Goal: Book appointment/travel/reservation

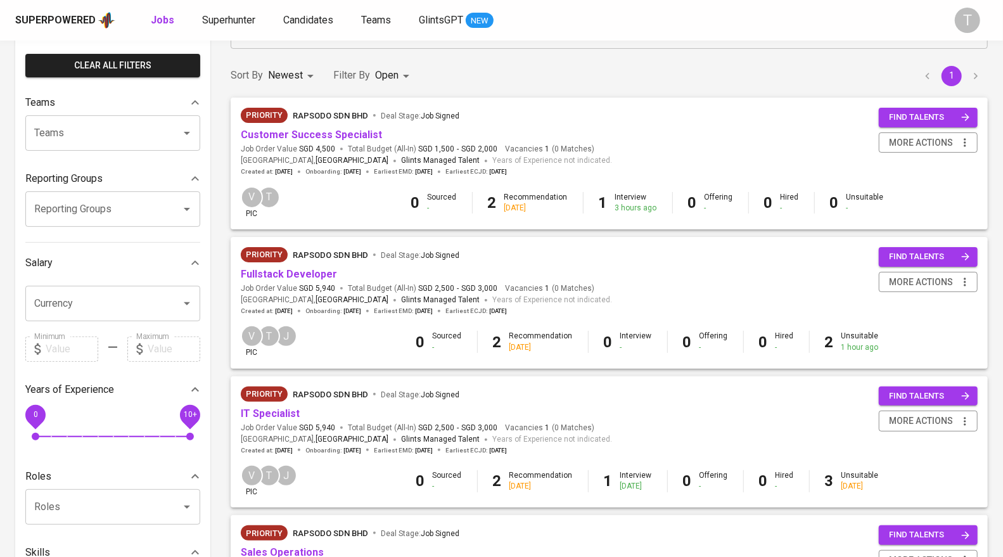
scroll to position [85, 0]
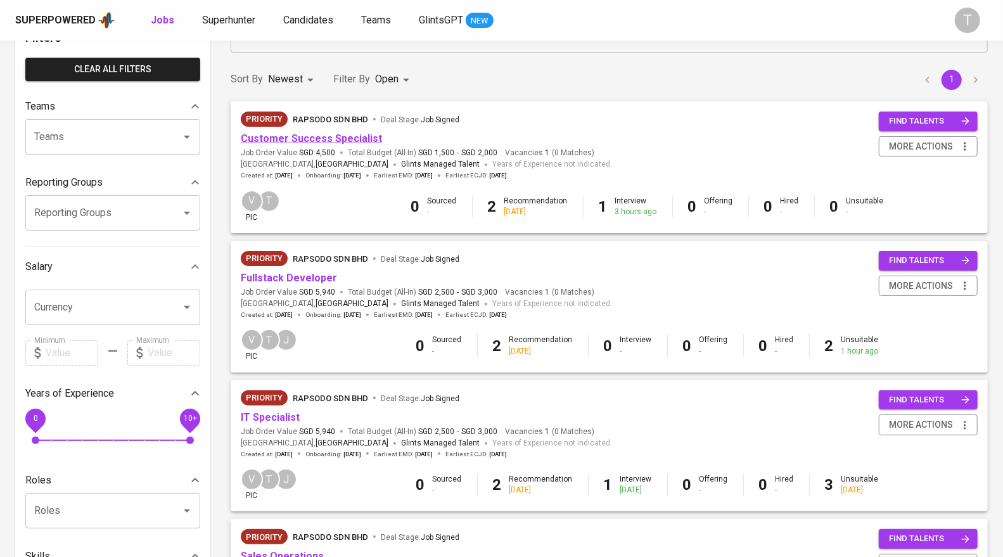
click at [318, 135] on link "Customer Success Specialist" at bounding box center [311, 138] width 141 height 12
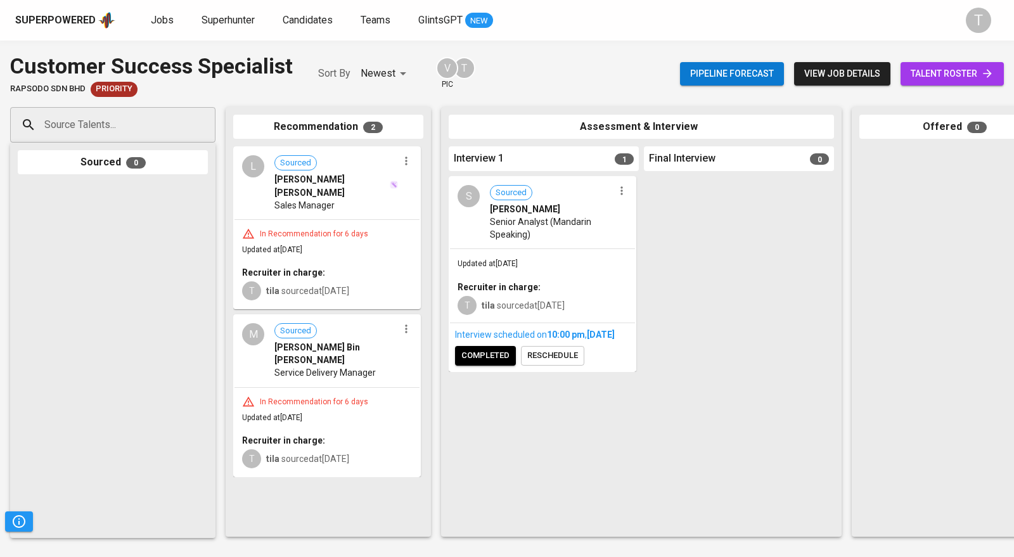
click at [334, 341] on span "[PERSON_NAME] Bin [PERSON_NAME]" at bounding box center [336, 353] width 124 height 25
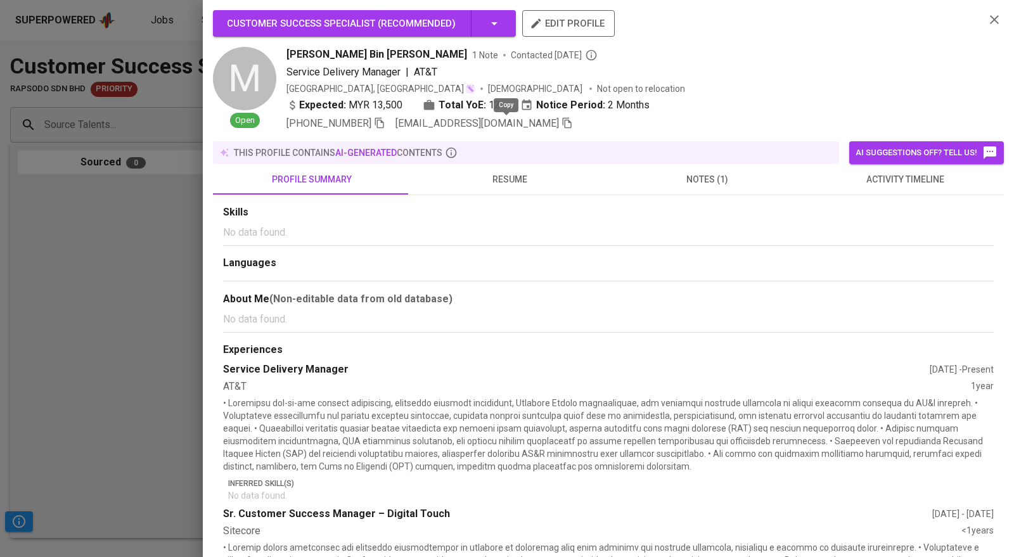
click at [563, 122] on icon "button" at bounding box center [567, 123] width 9 height 11
click at [206, 207] on div "Customer Success Specialist ( Recommended ) edit profile M Open [PERSON_NAME] B…" at bounding box center [608, 278] width 811 height 557
click at [563, 120] on icon "button" at bounding box center [567, 123] width 9 height 11
click at [123, 214] on div at bounding box center [507, 278] width 1014 height 557
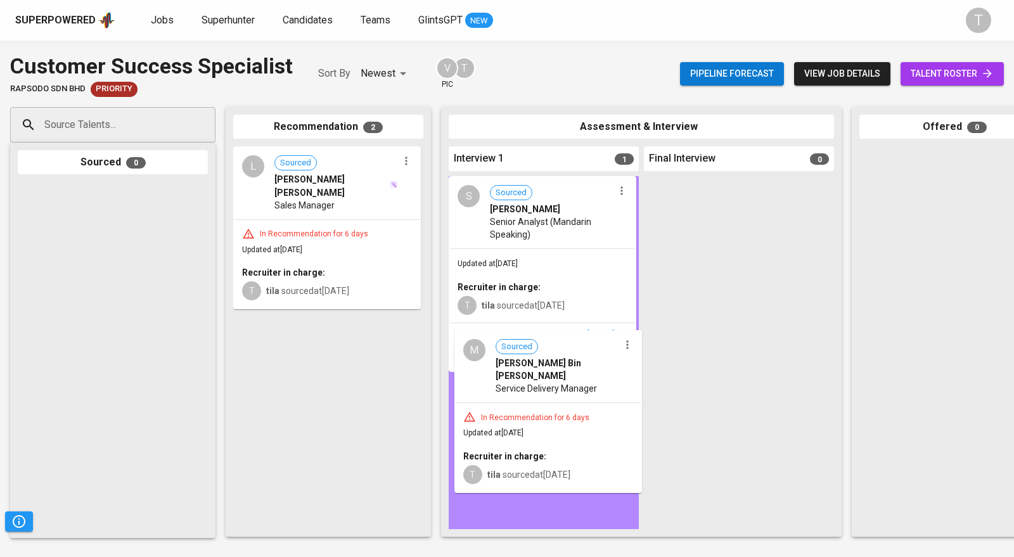
drag, startPoint x: 335, startPoint y: 363, endPoint x: 562, endPoint y: 394, distance: 229.1
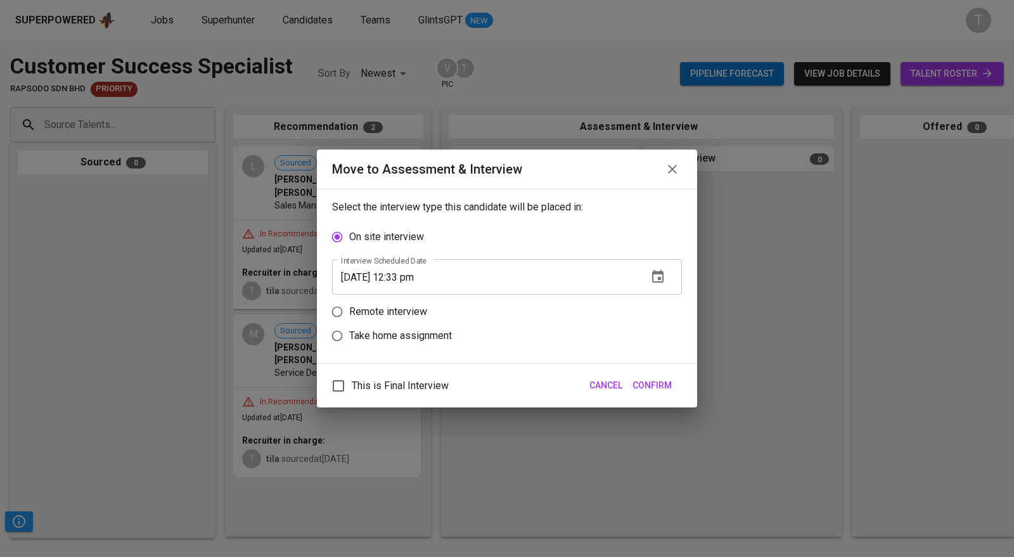
click at [655, 271] on icon "button" at bounding box center [657, 276] width 11 height 13
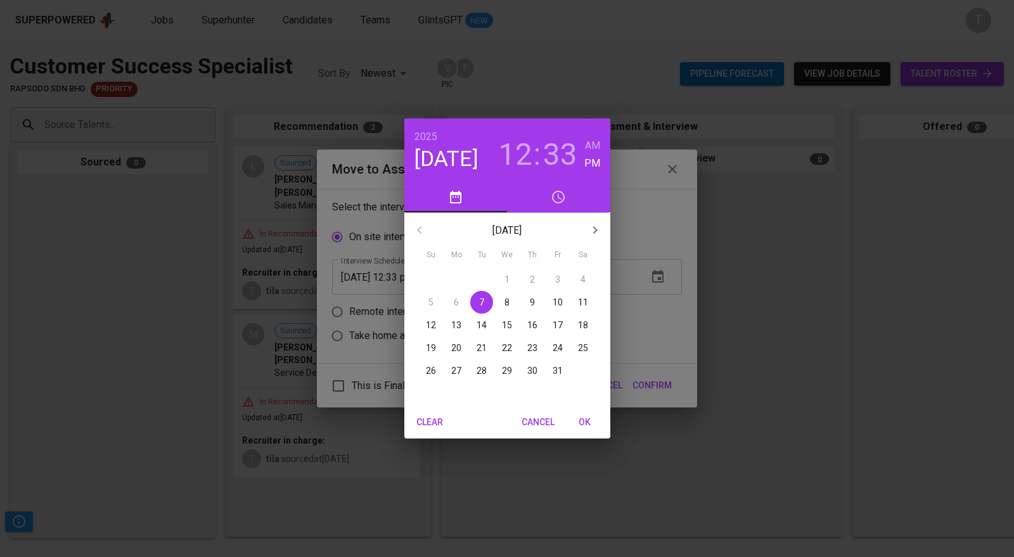
click at [376, 335] on div "[DATE] 12 : 33 AM PM [DATE] Su Mo Tu We Th Fr Sa 28 29 30 1 2 3 4 5 6 7 8 9 10 …" at bounding box center [507, 278] width 1014 height 557
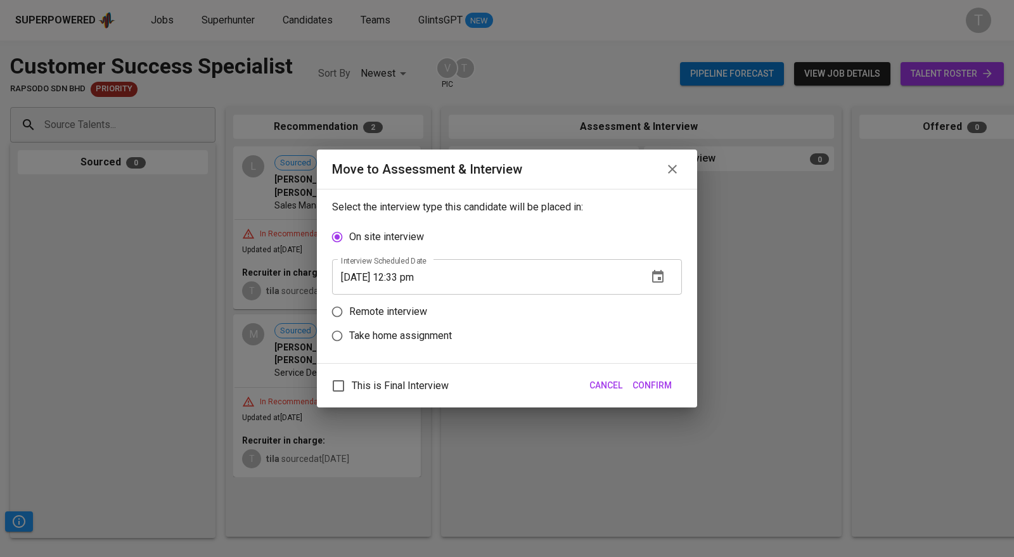
click at [357, 309] on p "Remote interview" at bounding box center [388, 311] width 78 height 15
click at [349, 309] on input "Remote interview" at bounding box center [337, 312] width 24 height 24
radio input "true"
click at [659, 295] on icon "button" at bounding box center [657, 300] width 15 height 15
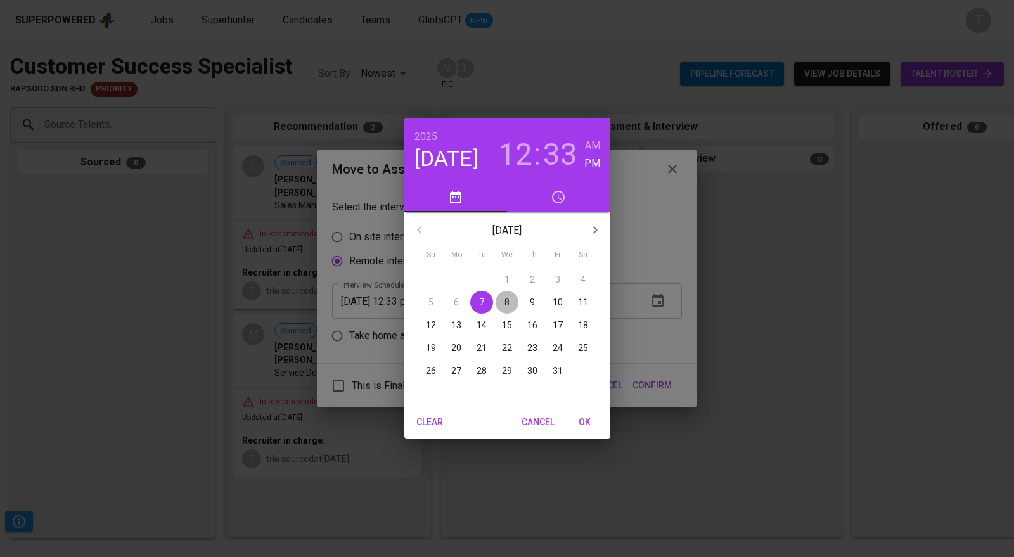
click at [499, 301] on span "8" at bounding box center [507, 302] width 23 height 13
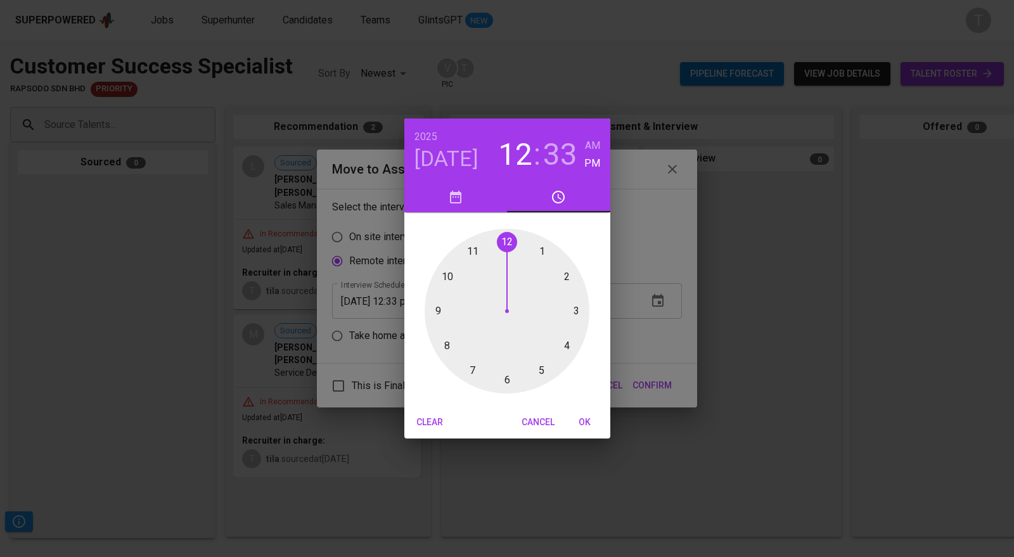
click at [437, 311] on div at bounding box center [507, 311] width 165 height 165
click at [504, 238] on div at bounding box center [507, 311] width 165 height 165
type input "[DATE] 09:00 pm"
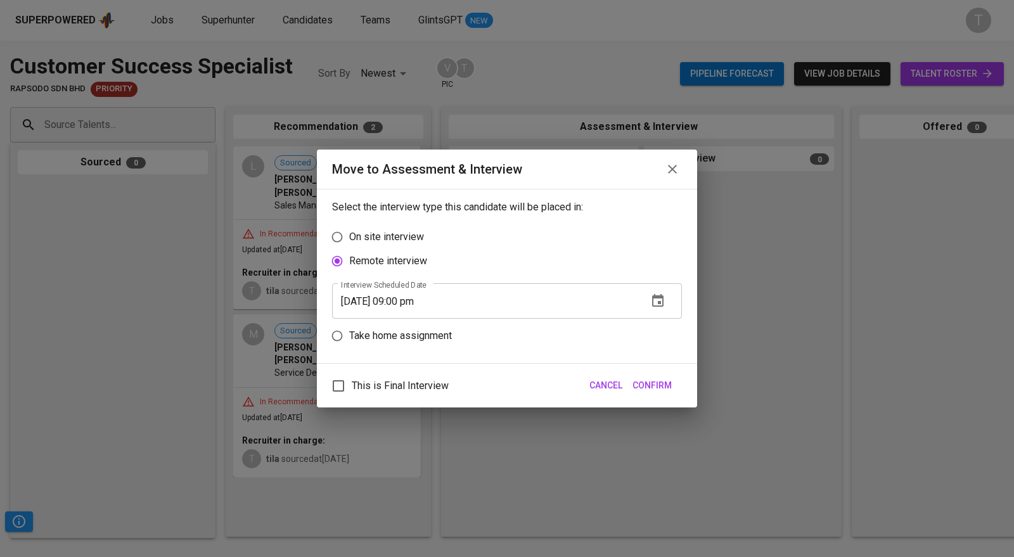
click at [663, 379] on span "Confirm" at bounding box center [652, 386] width 39 height 16
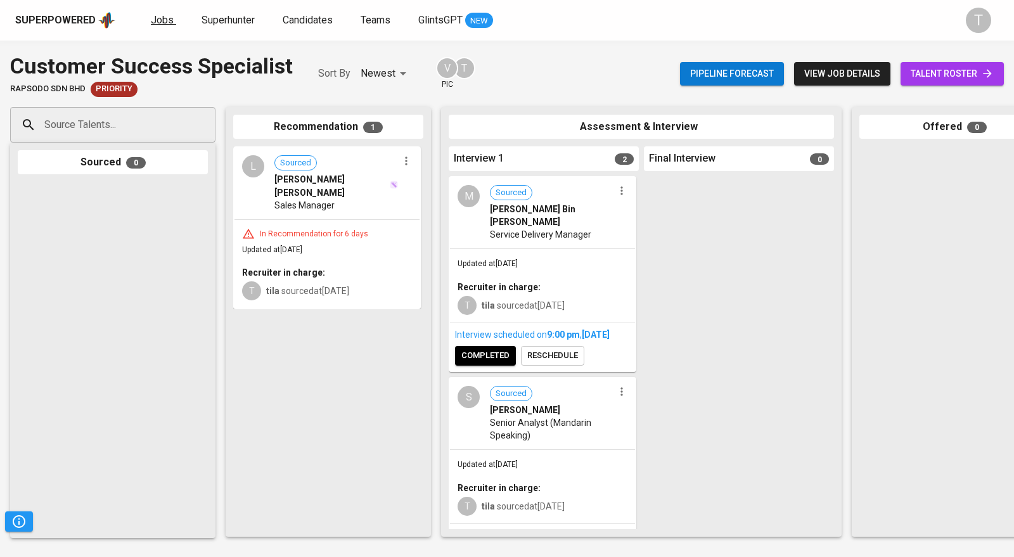
click at [160, 16] on span "Jobs" at bounding box center [162, 20] width 23 height 12
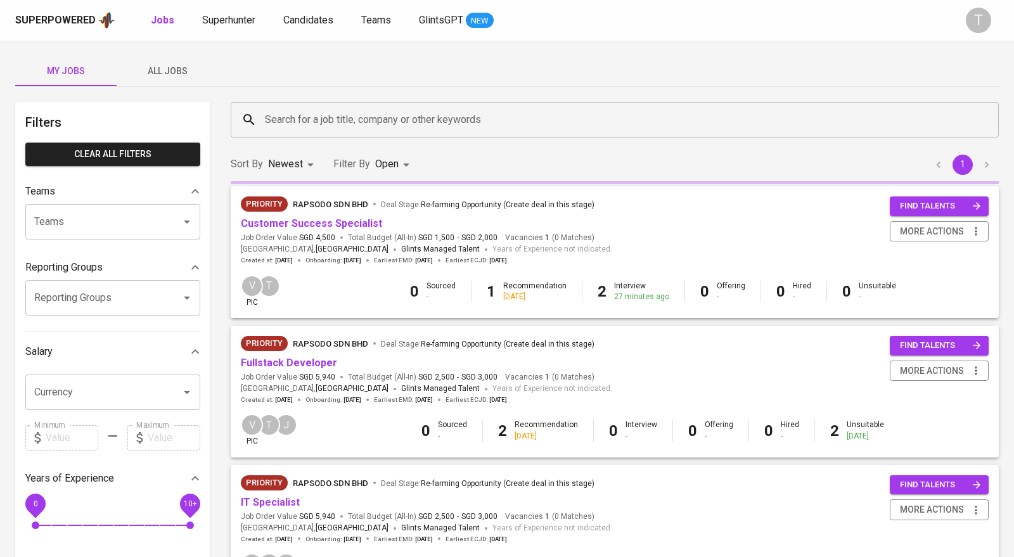
click at [160, 16] on b "Jobs" at bounding box center [162, 20] width 23 height 12
type input "OPEN"
